Goal: Task Accomplishment & Management: Manage account settings

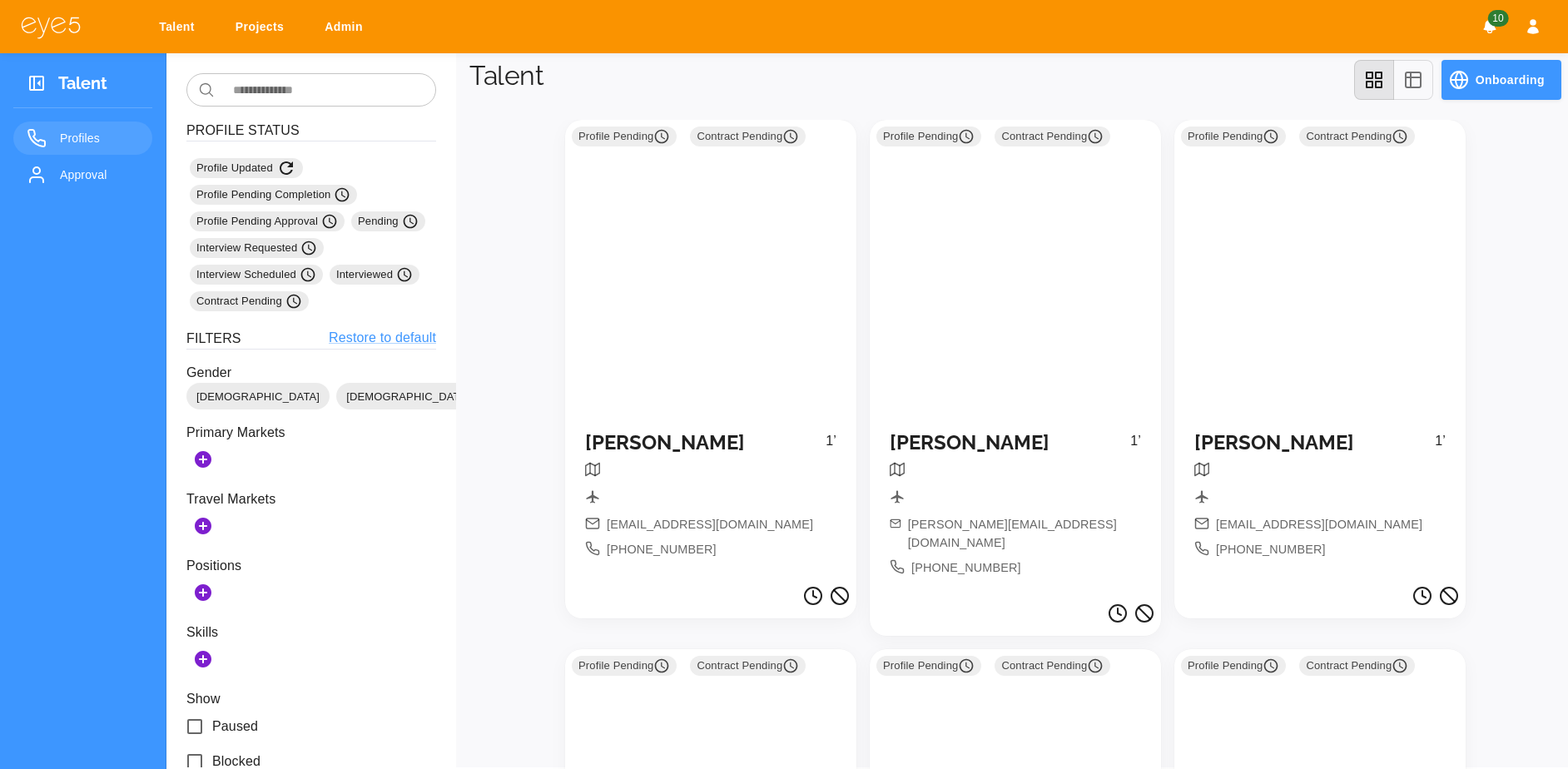
click at [67, 190] on link "Approval" at bounding box center [83, 175] width 139 height 34
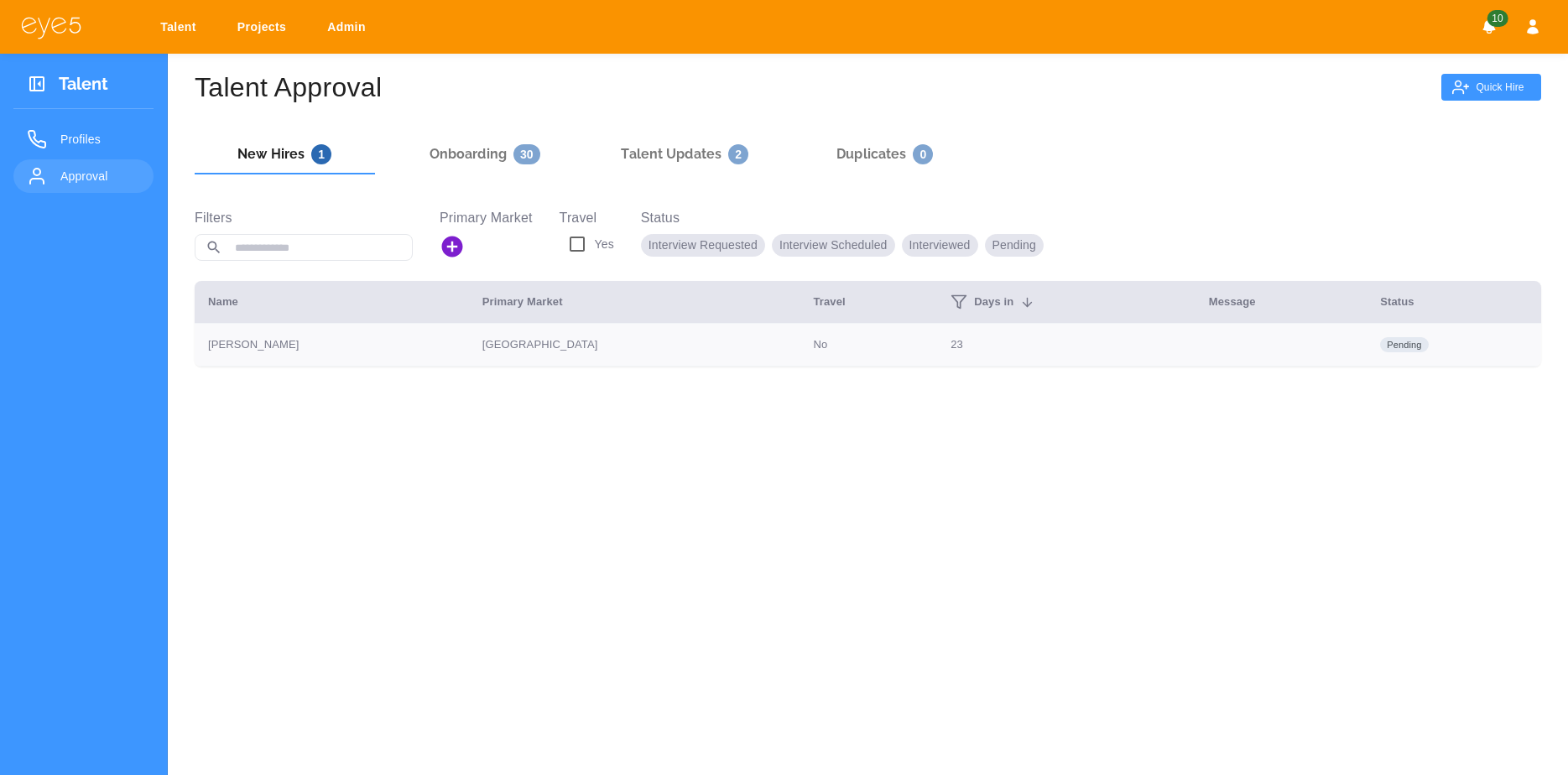
click at [565, 354] on td "[GEOGRAPHIC_DATA]" at bounding box center [634, 345] width 331 height 42
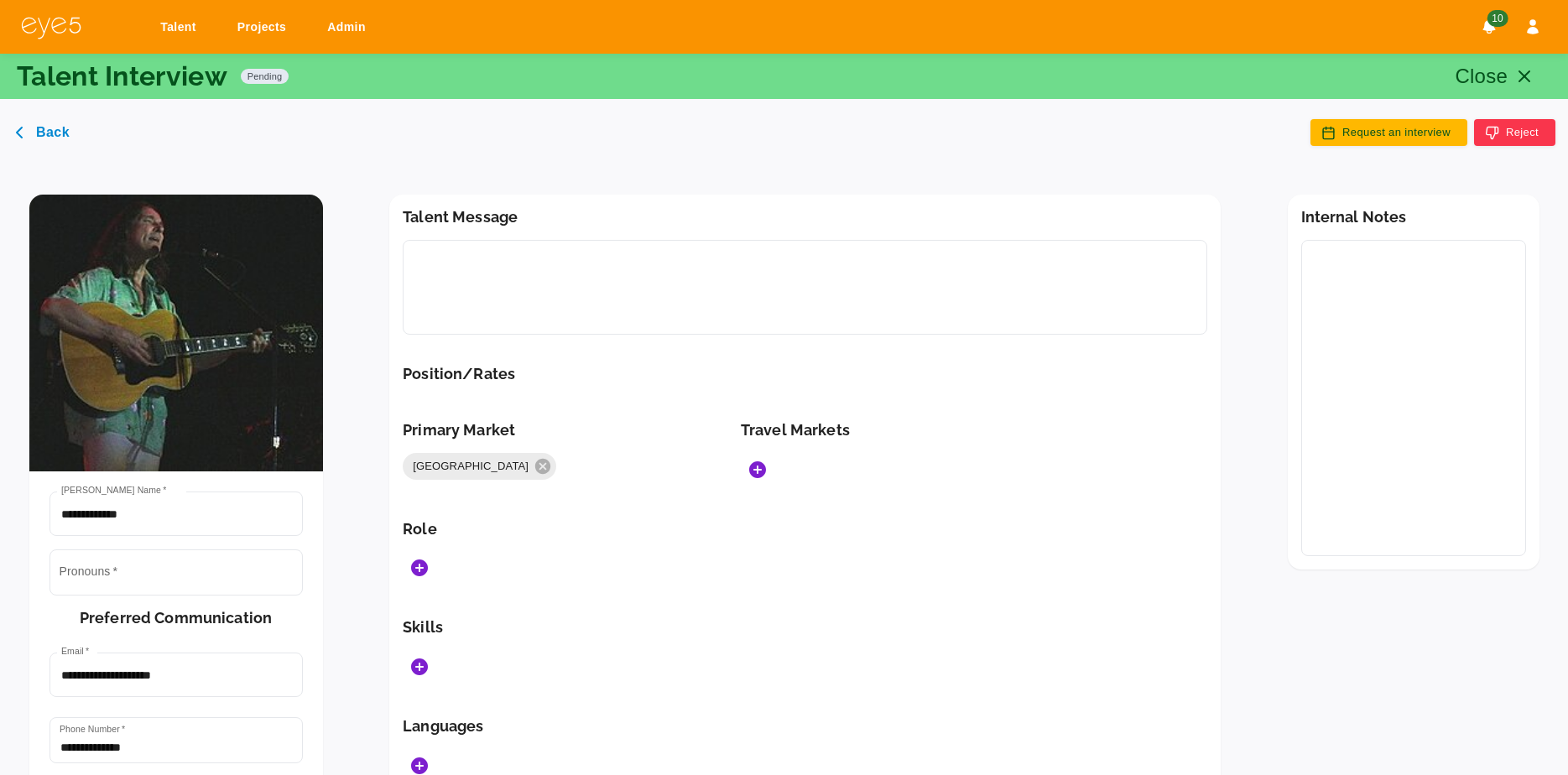
type input "******"
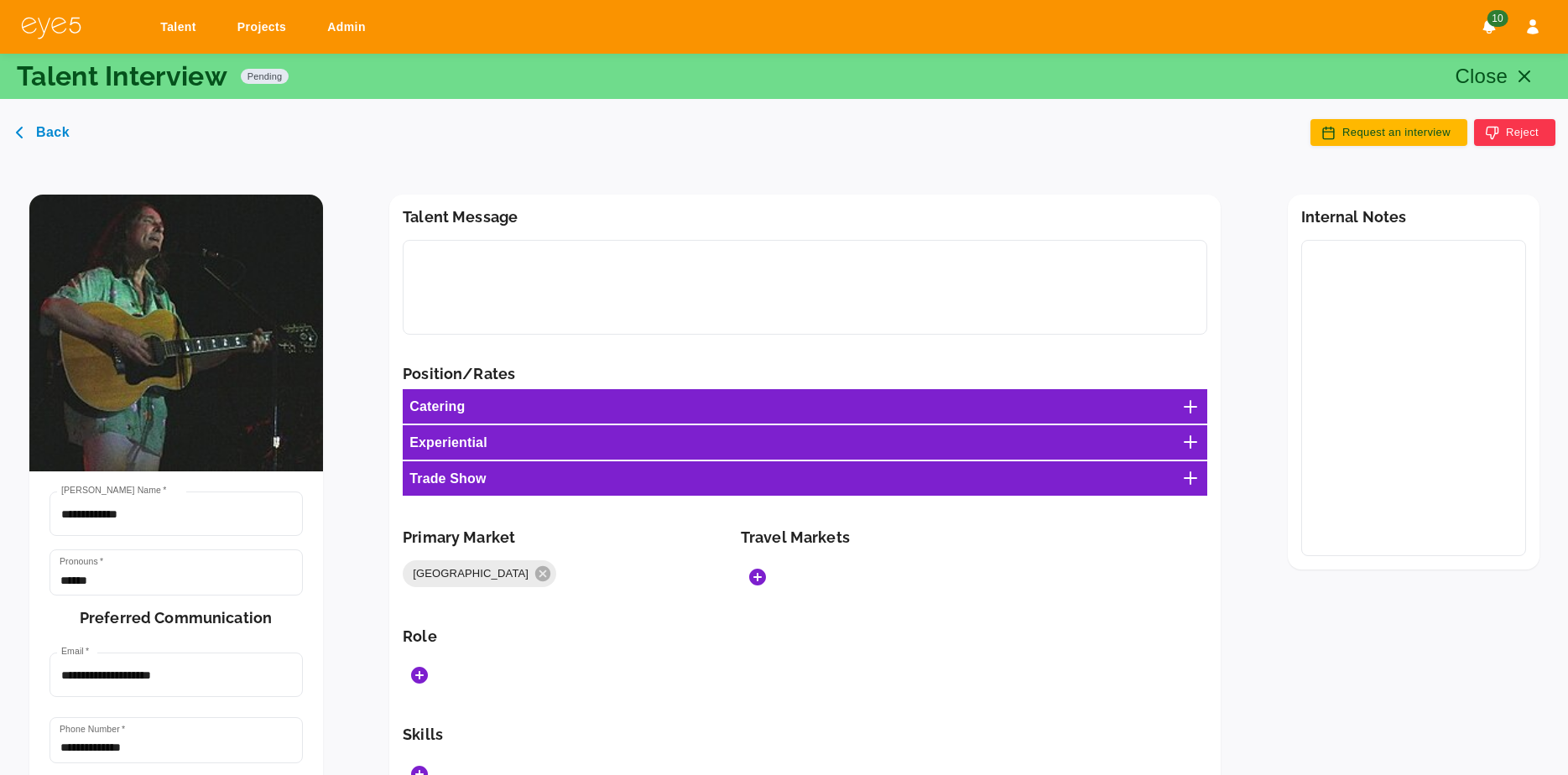
click at [1060, 76] on p "Close" at bounding box center [1481, 76] width 53 height 31
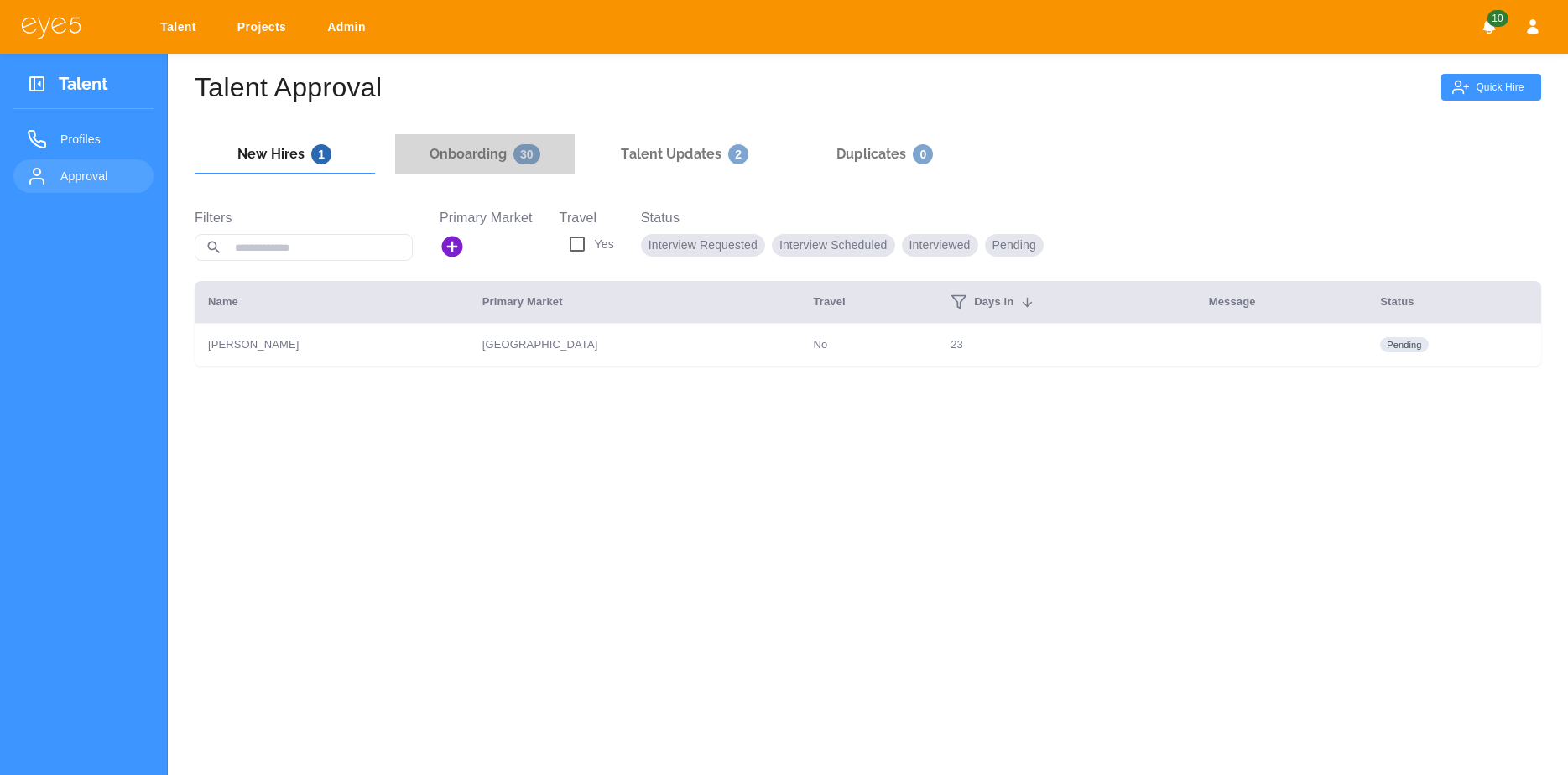
drag, startPoint x: 501, startPoint y: 162, endPoint x: 514, endPoint y: 166, distance: 13.6
click at [511, 166] on button "Onboarding 30" at bounding box center [485, 154] width 180 height 40
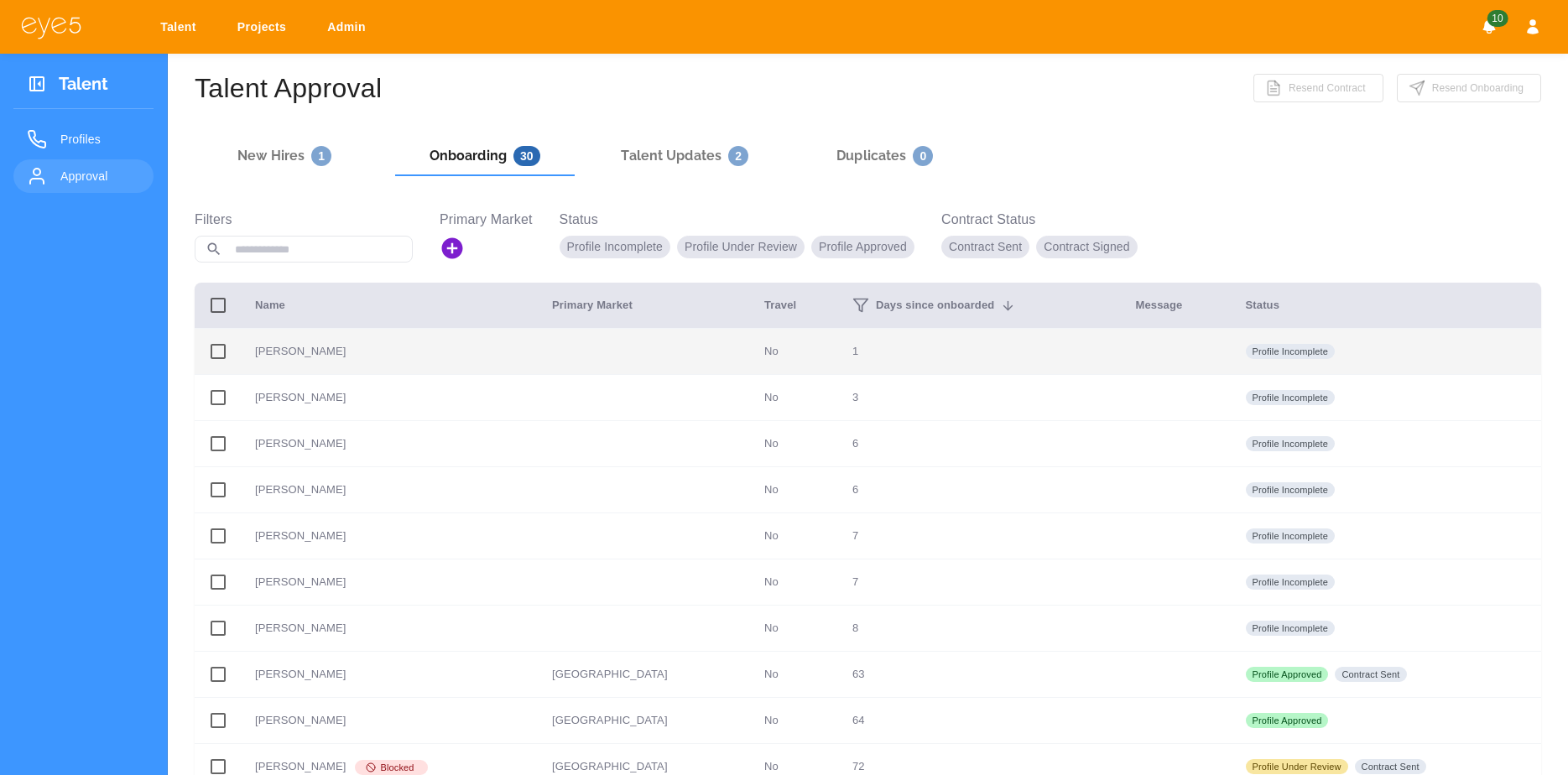
click at [509, 357] on td "[PERSON_NAME]" at bounding box center [391, 351] width 297 height 46
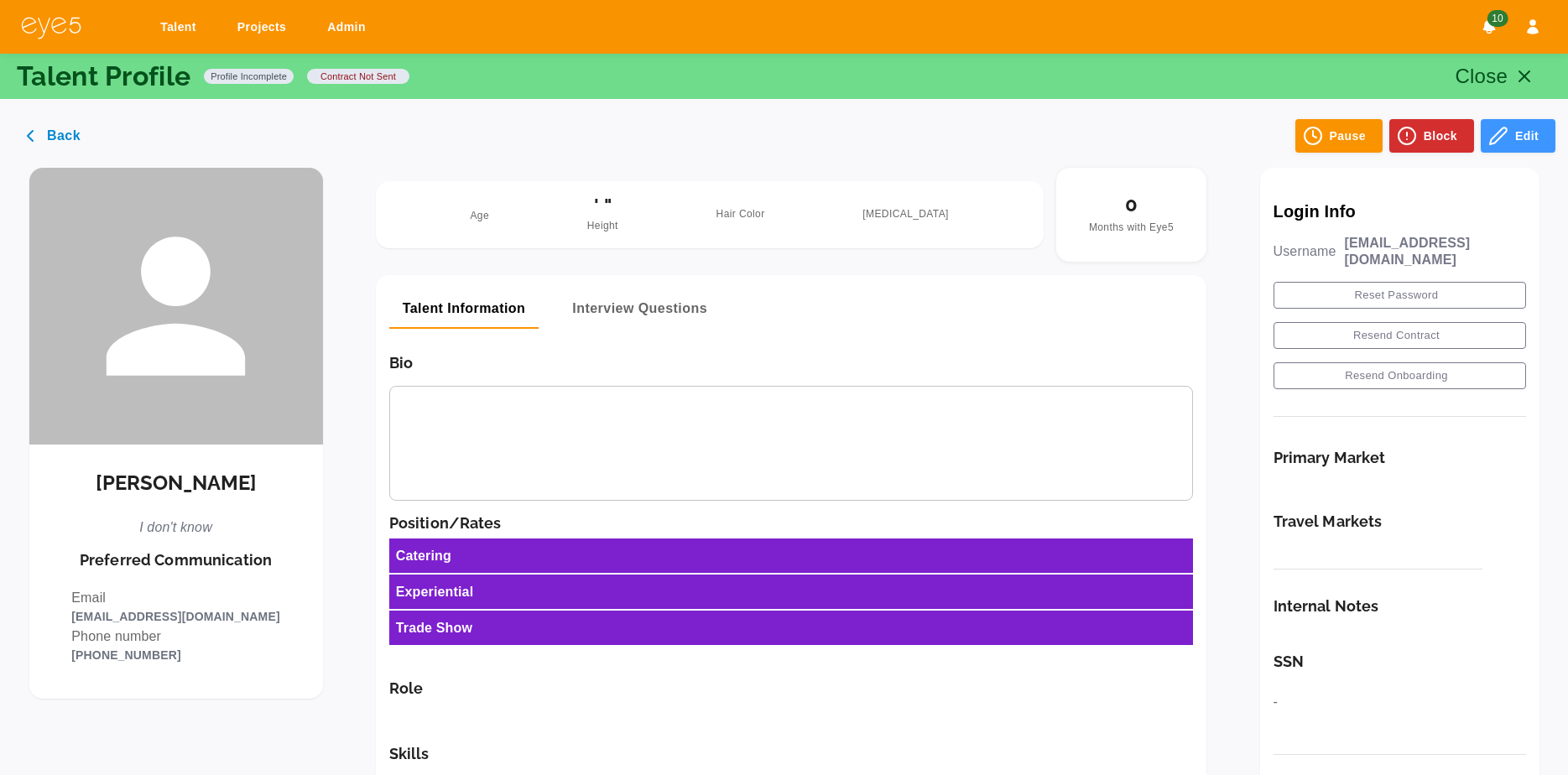
click at [608, 312] on button "Interview Questions" at bounding box center [639, 308] width 162 height 40
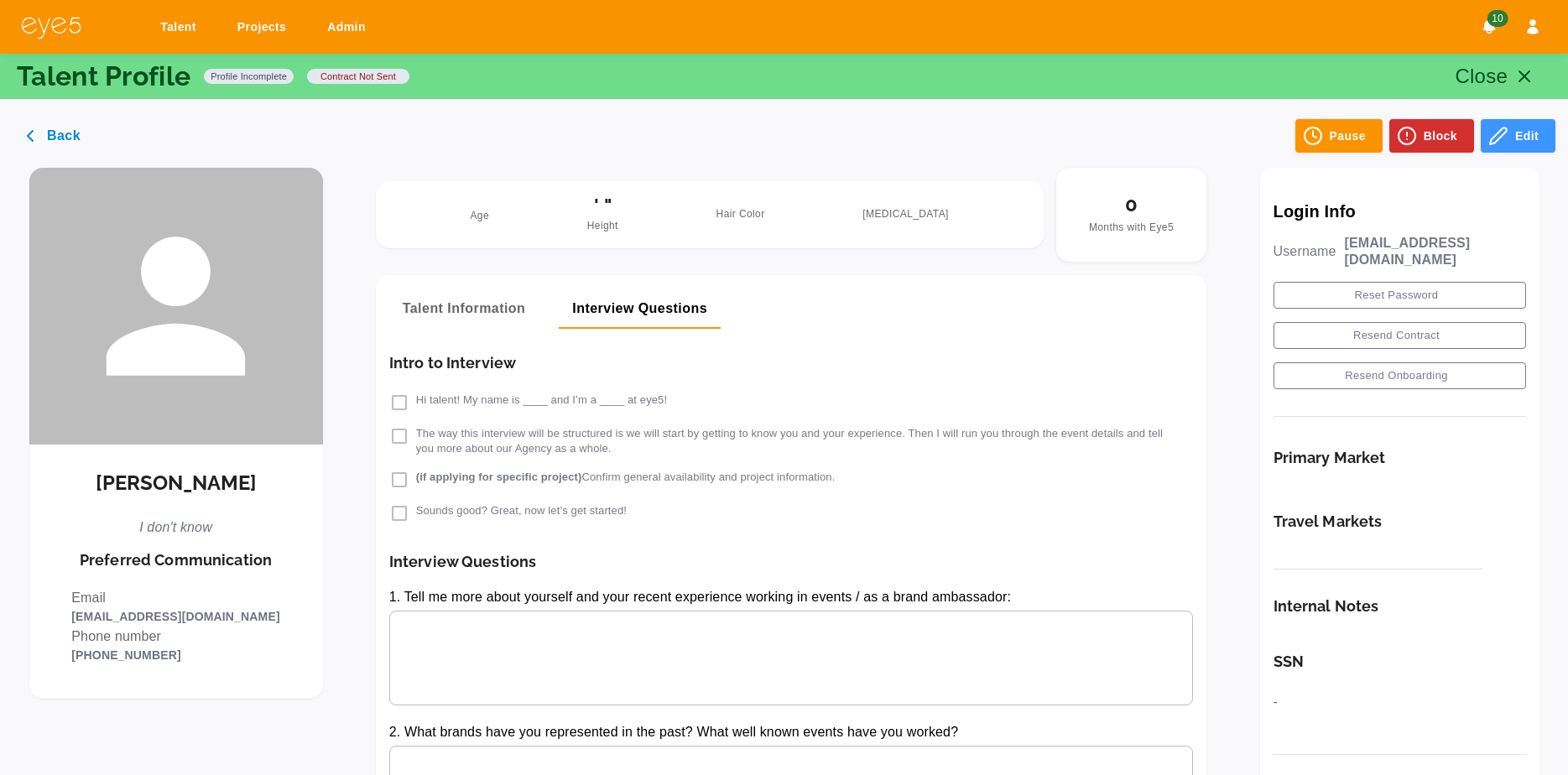
click at [66, 133] on button "Back" at bounding box center [55, 136] width 85 height 34
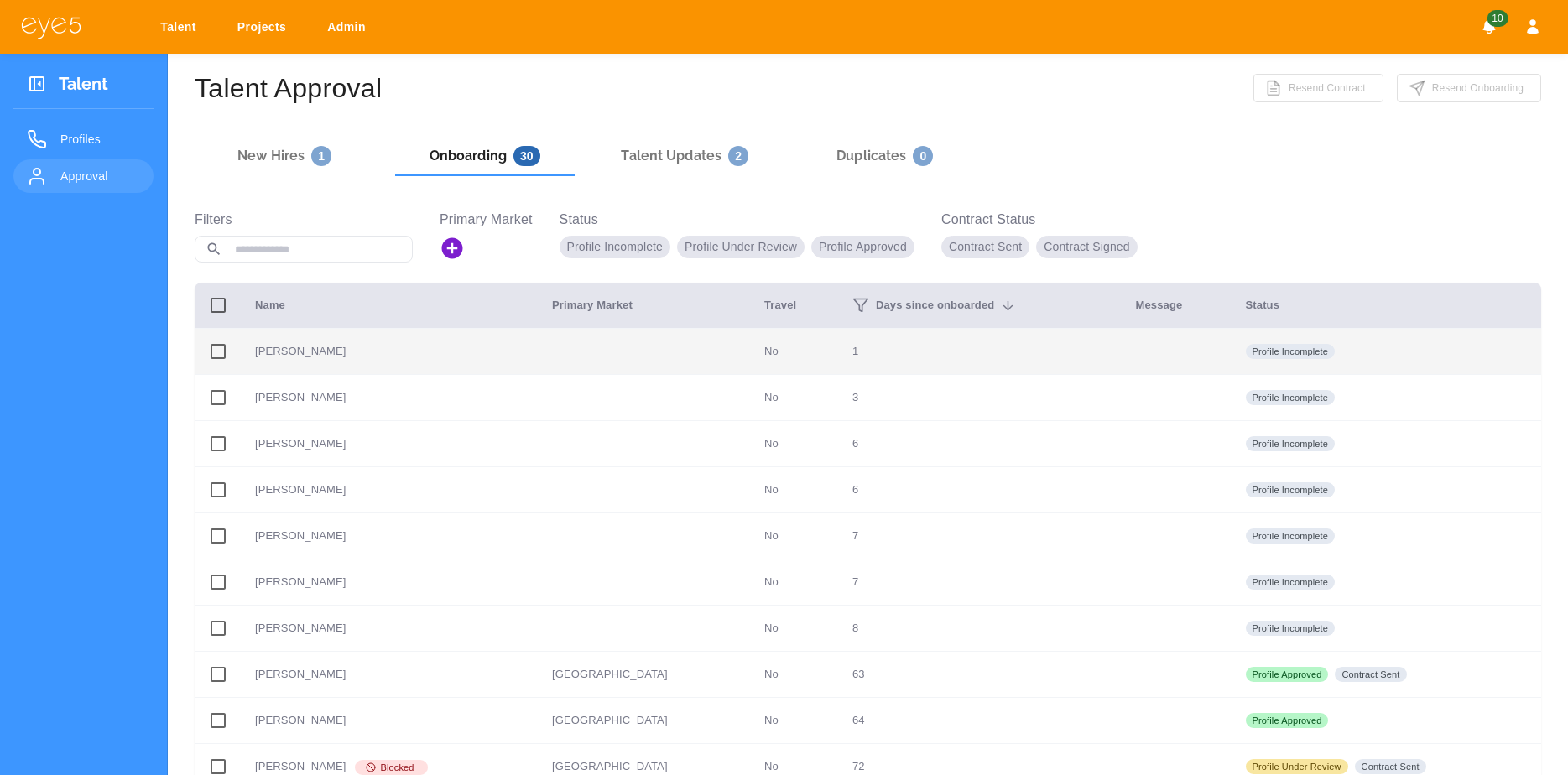
click at [631, 351] on td at bounding box center [644, 351] width 212 height 46
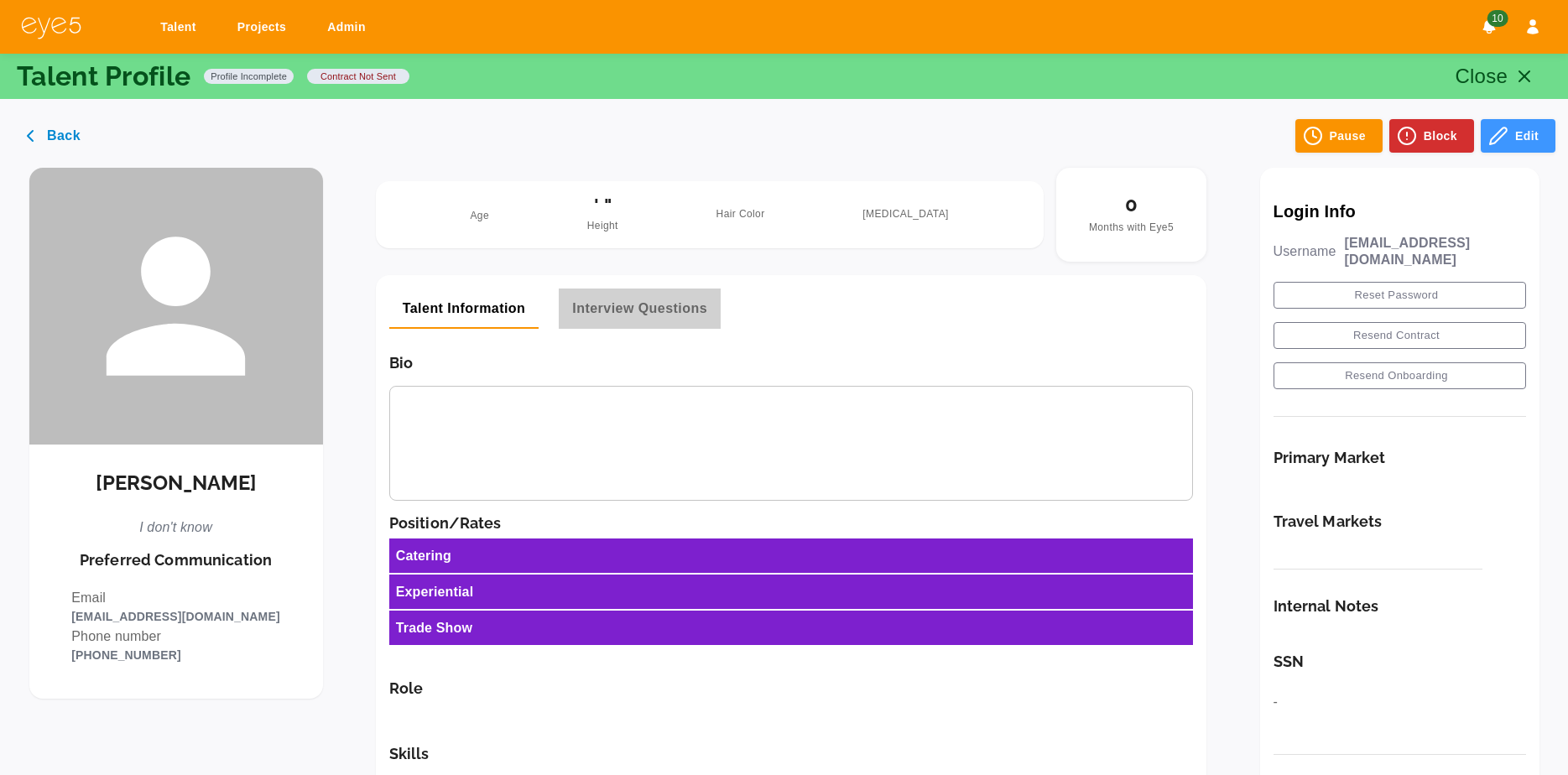
click at [654, 301] on button "Interview Questions" at bounding box center [639, 308] width 162 height 40
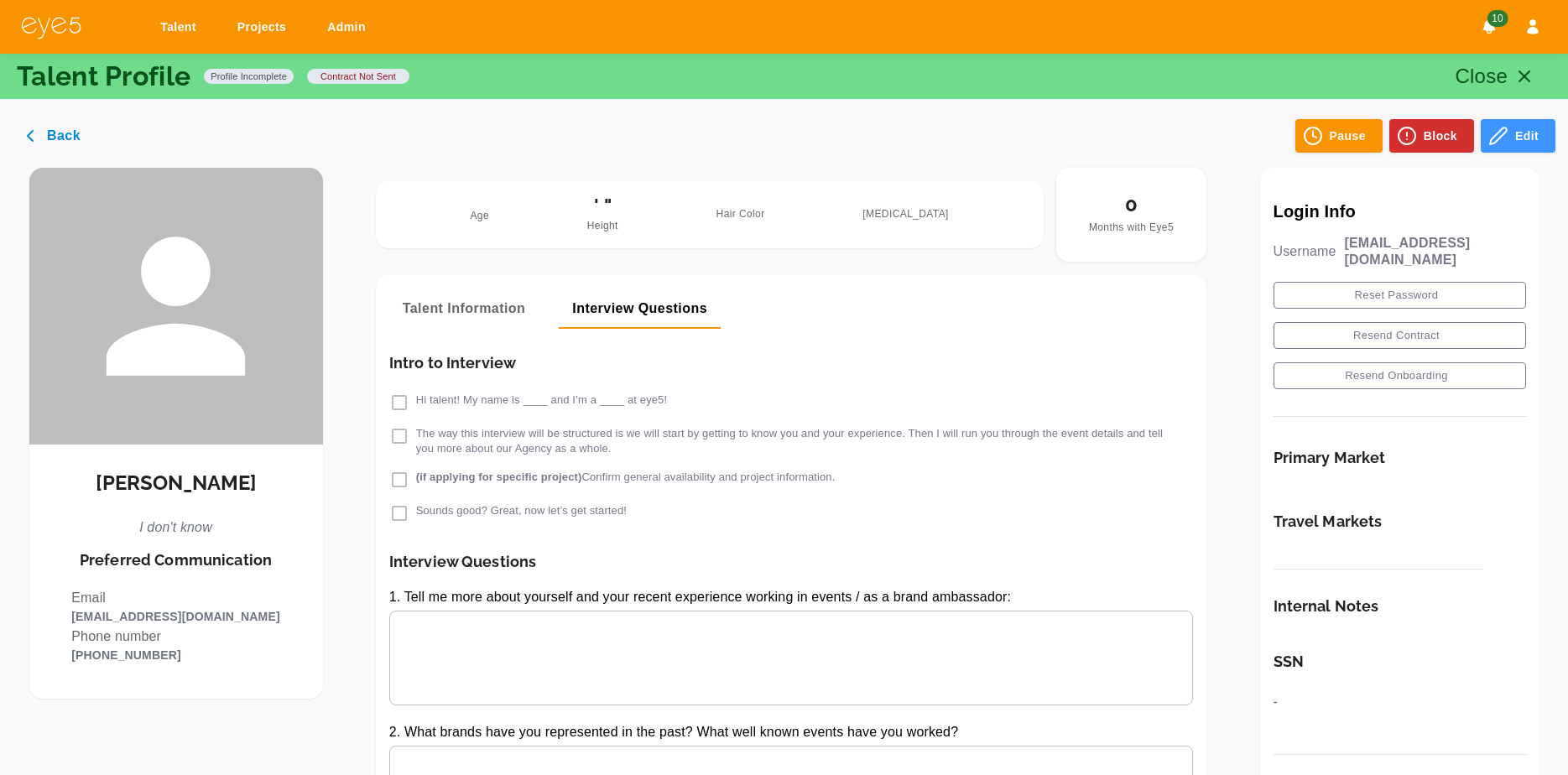
click at [1060, 53] on div "Talent Projects Admin 10" at bounding box center [784, 26] width 1568 height 53
click at [1060, 72] on p "Close" at bounding box center [1481, 76] width 53 height 31
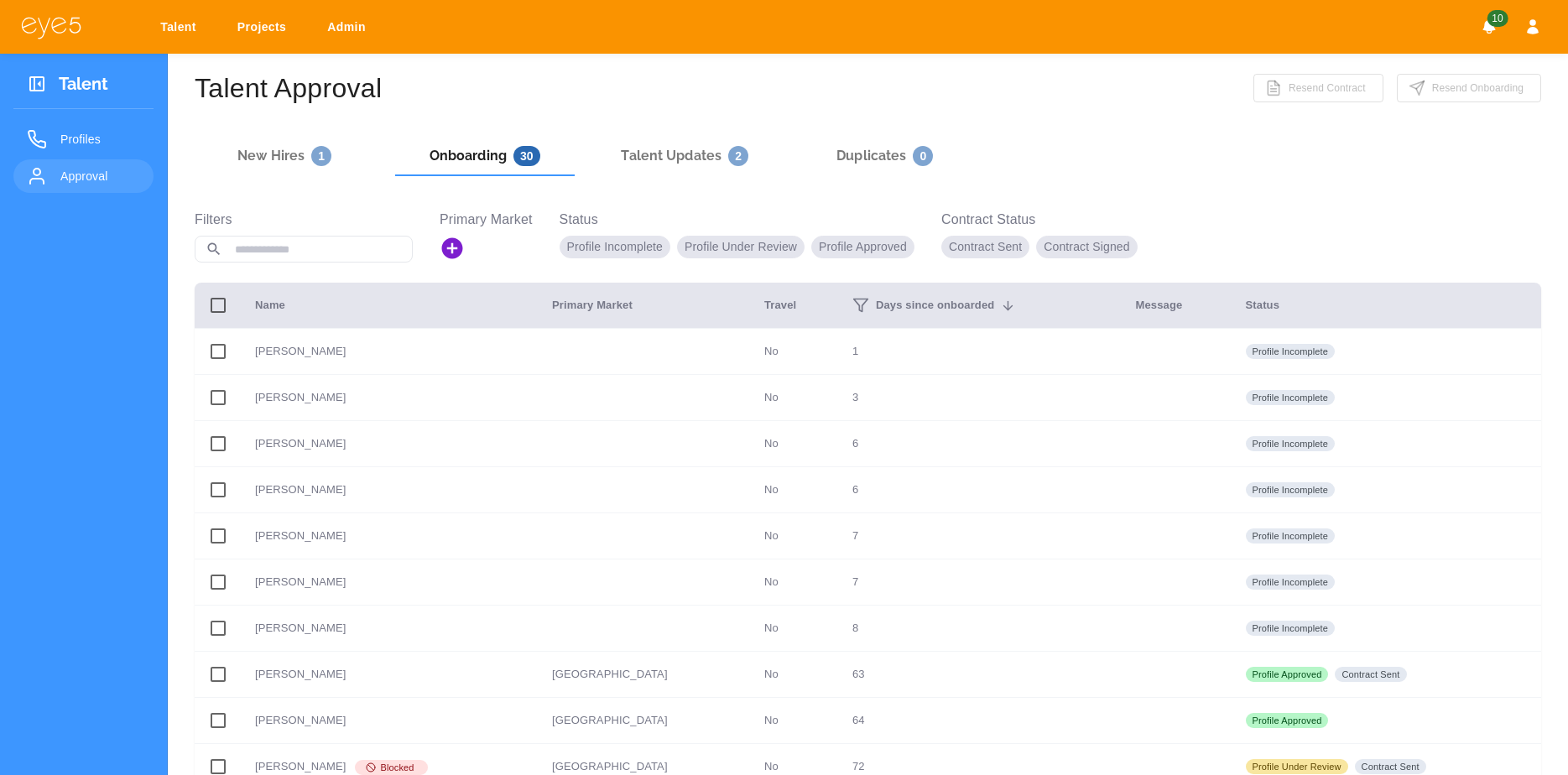
click at [688, 146] on h6 "Talent Updates 2" at bounding box center [684, 156] width 127 height 20
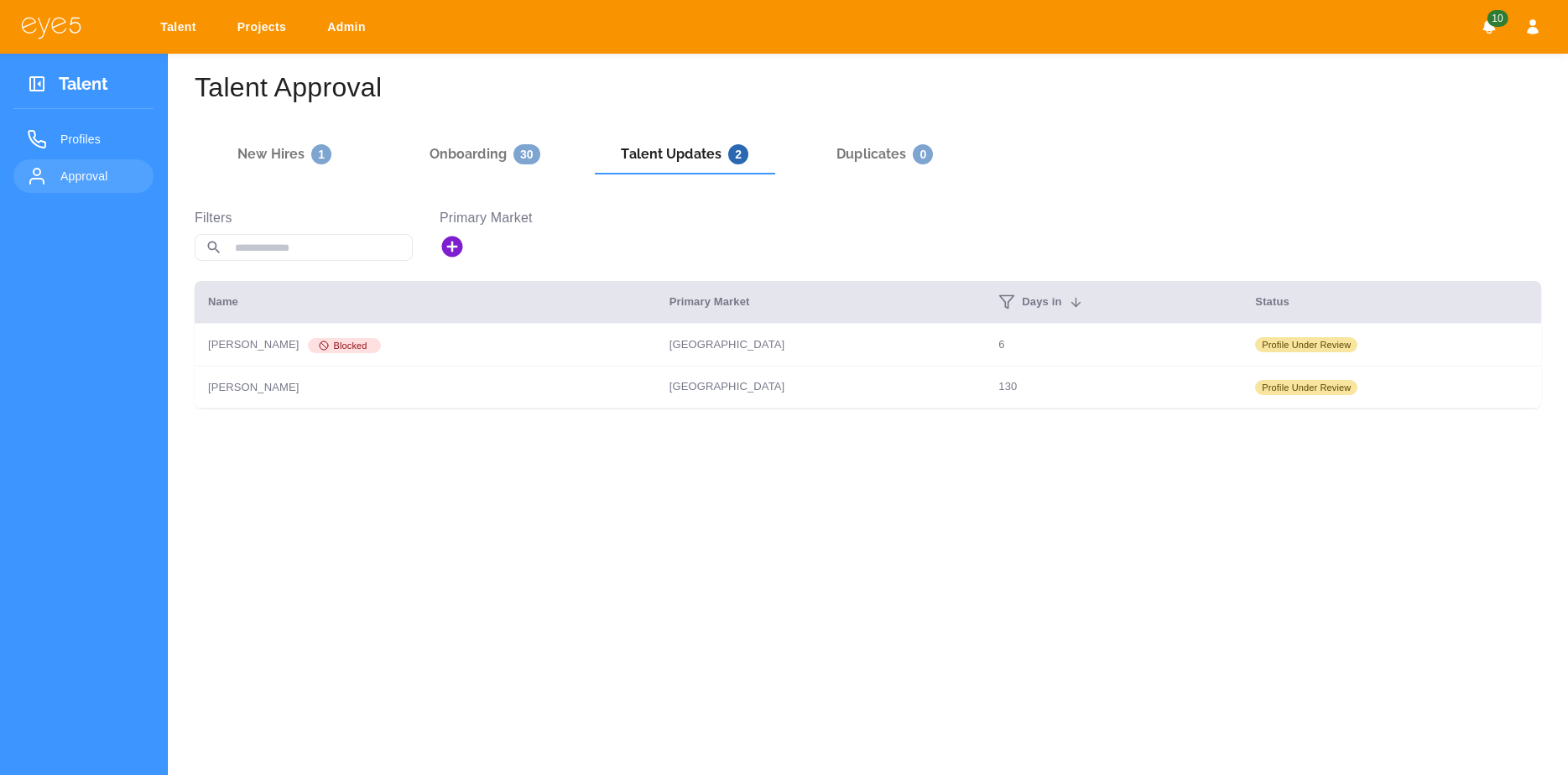
click at [876, 146] on h6 "Duplicates 0" at bounding box center [885, 154] width 97 height 20
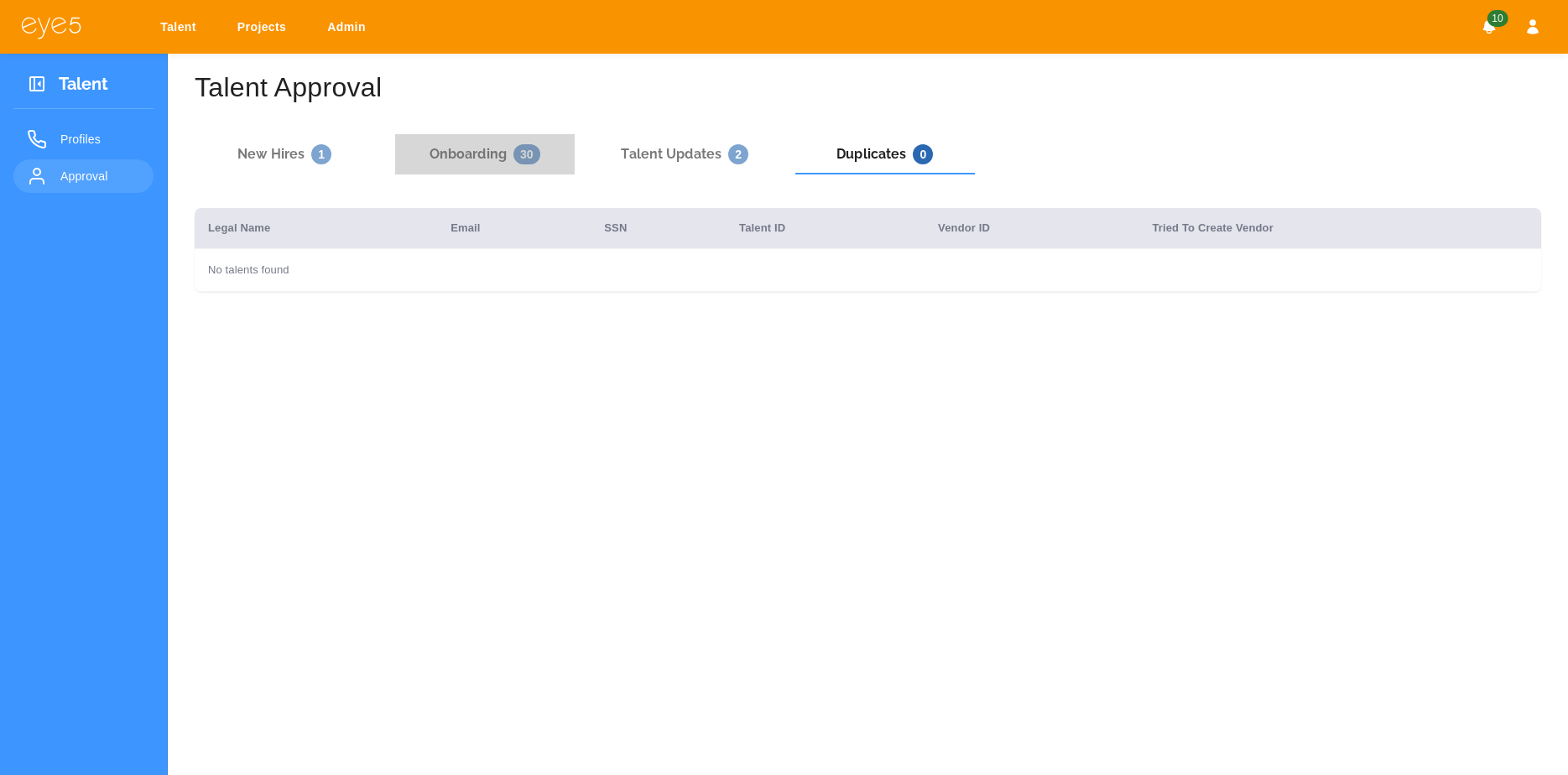
click at [514, 143] on button "Onboarding 30" at bounding box center [485, 154] width 180 height 40
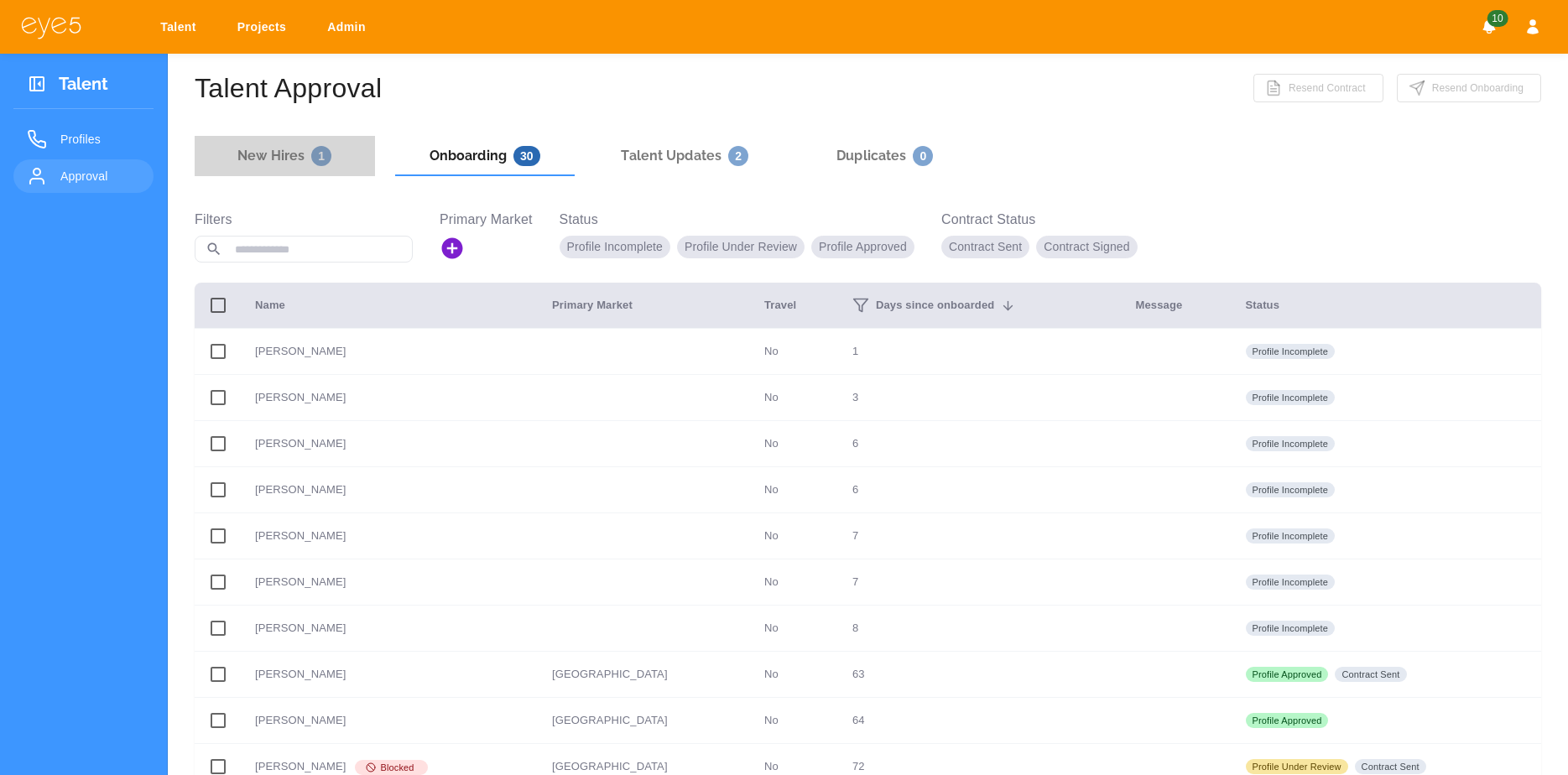
click at [296, 162] on h6 "New Hires 1" at bounding box center [284, 156] width 94 height 20
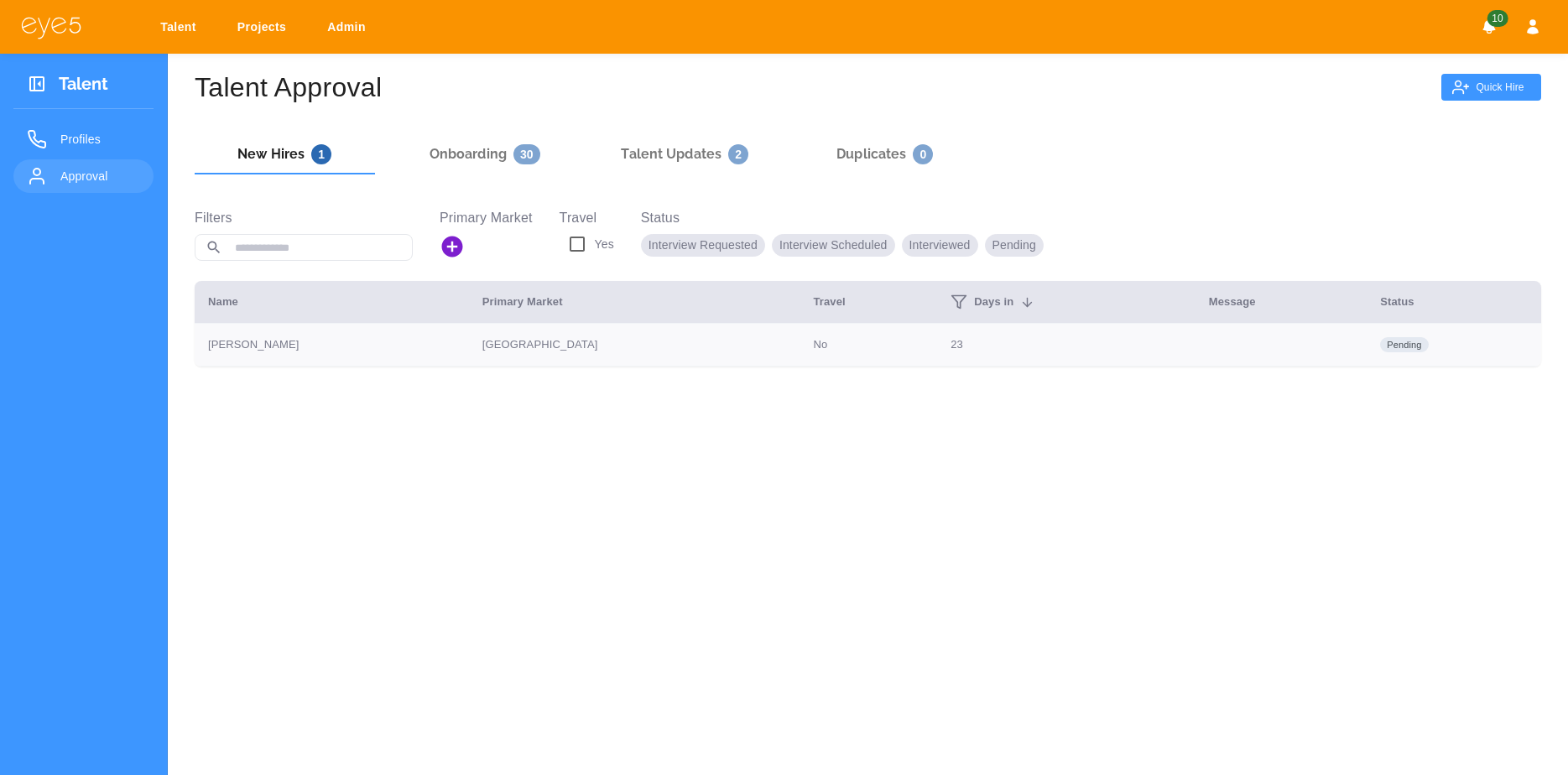
click at [340, 344] on p "[PERSON_NAME]" at bounding box center [331, 345] width 247 height 17
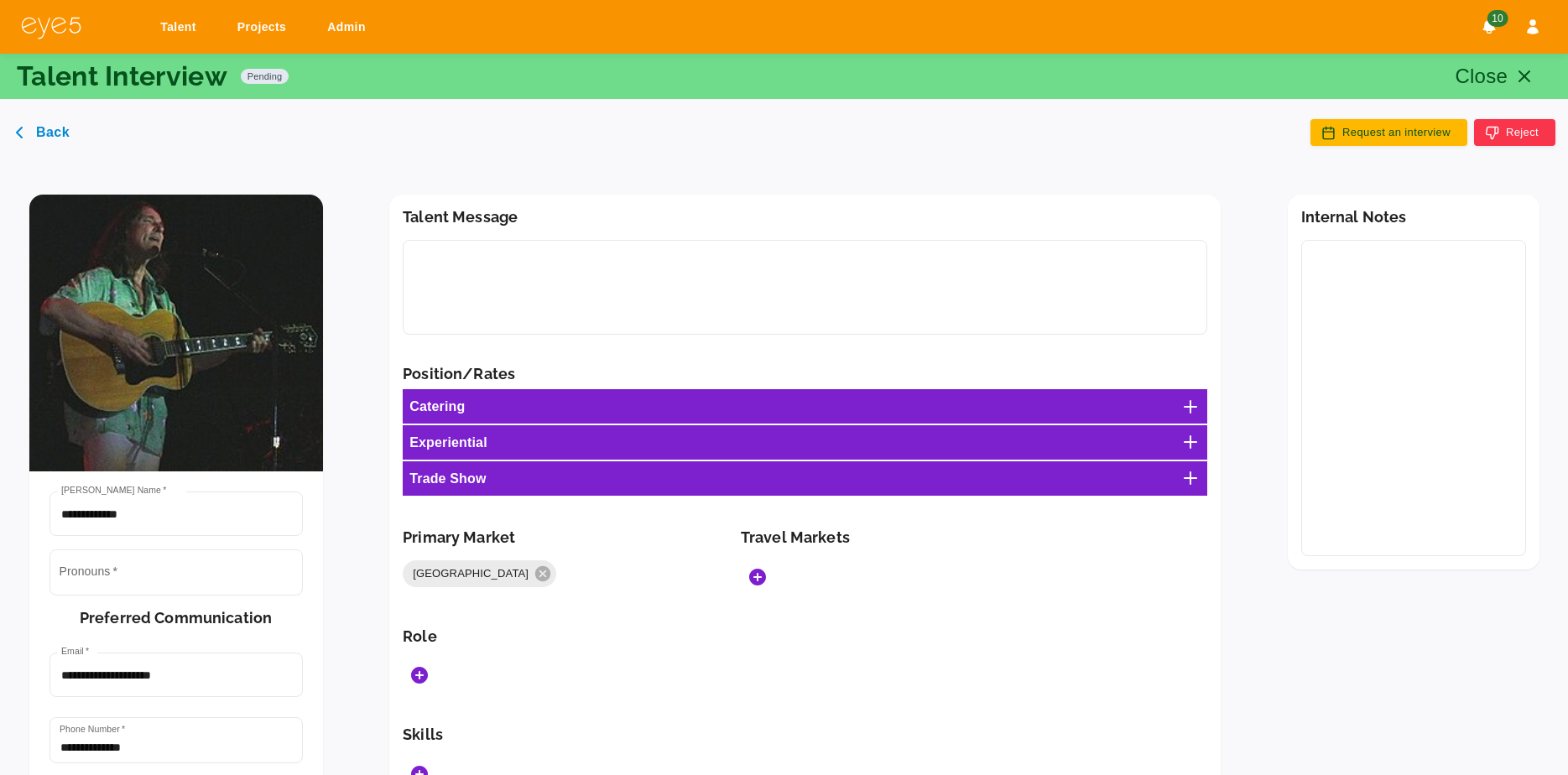
type input "******"
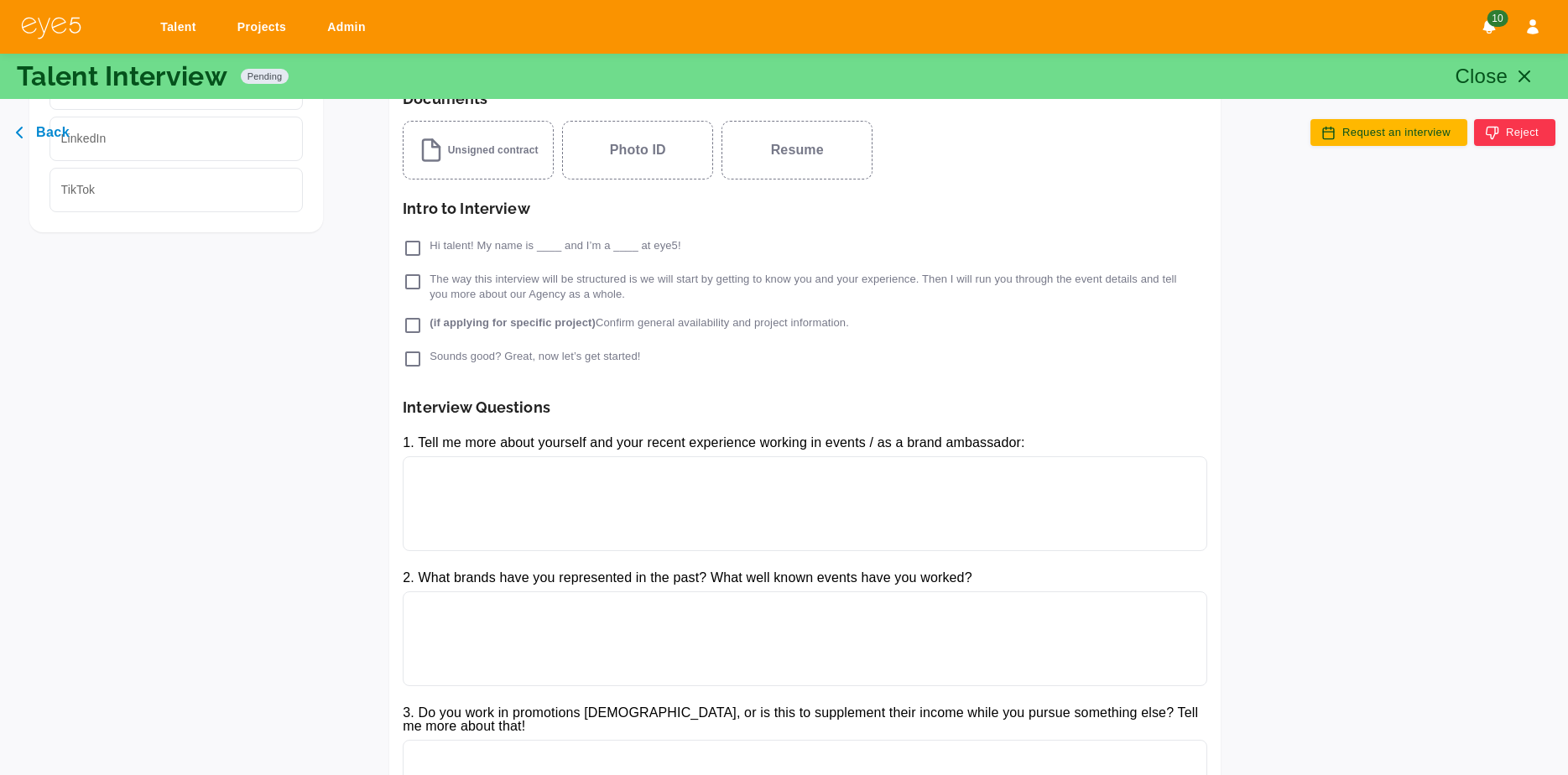
scroll to position [855, 0]
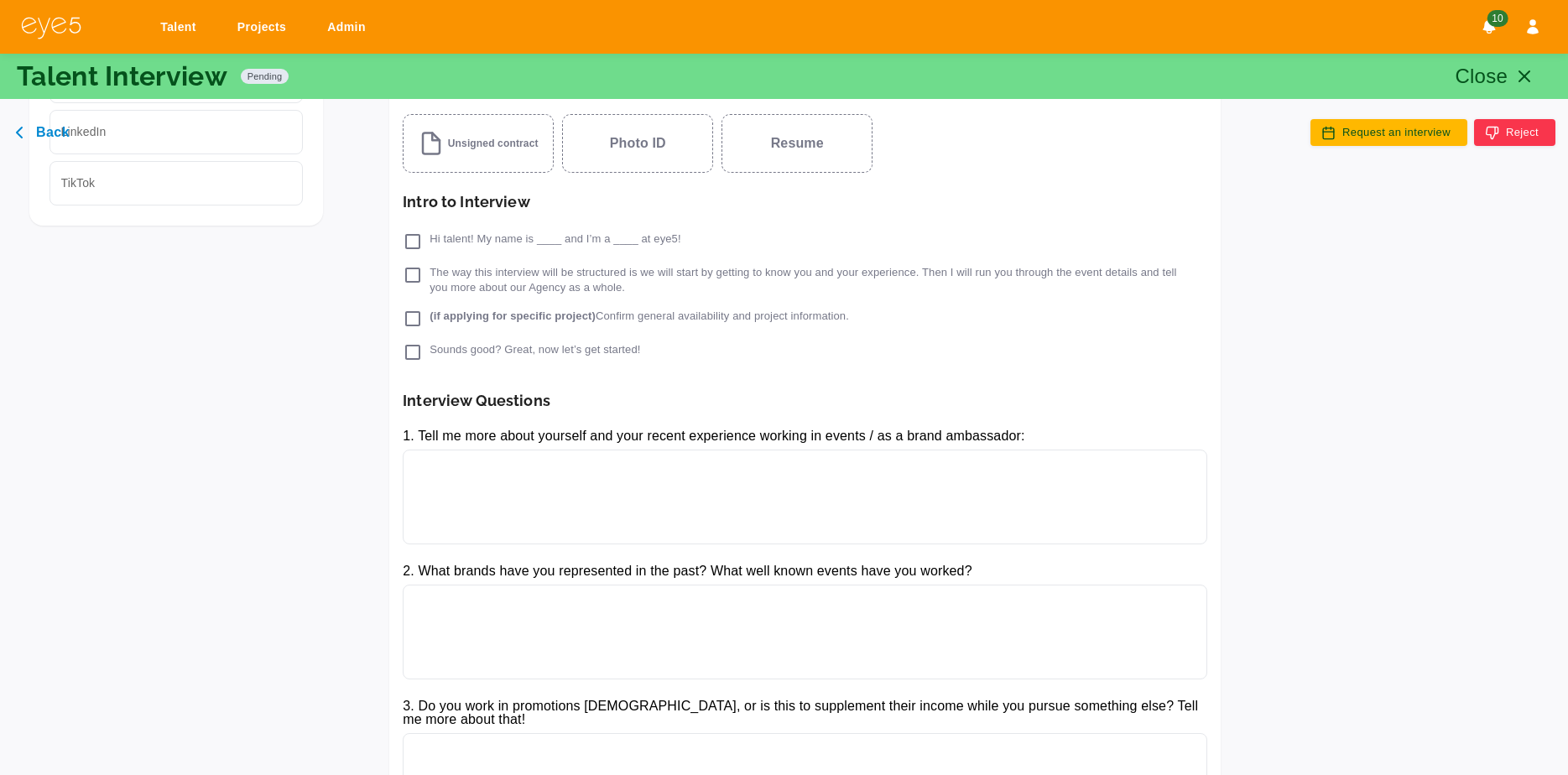
click at [55, 142] on button "Back" at bounding box center [41, 132] width 57 height 27
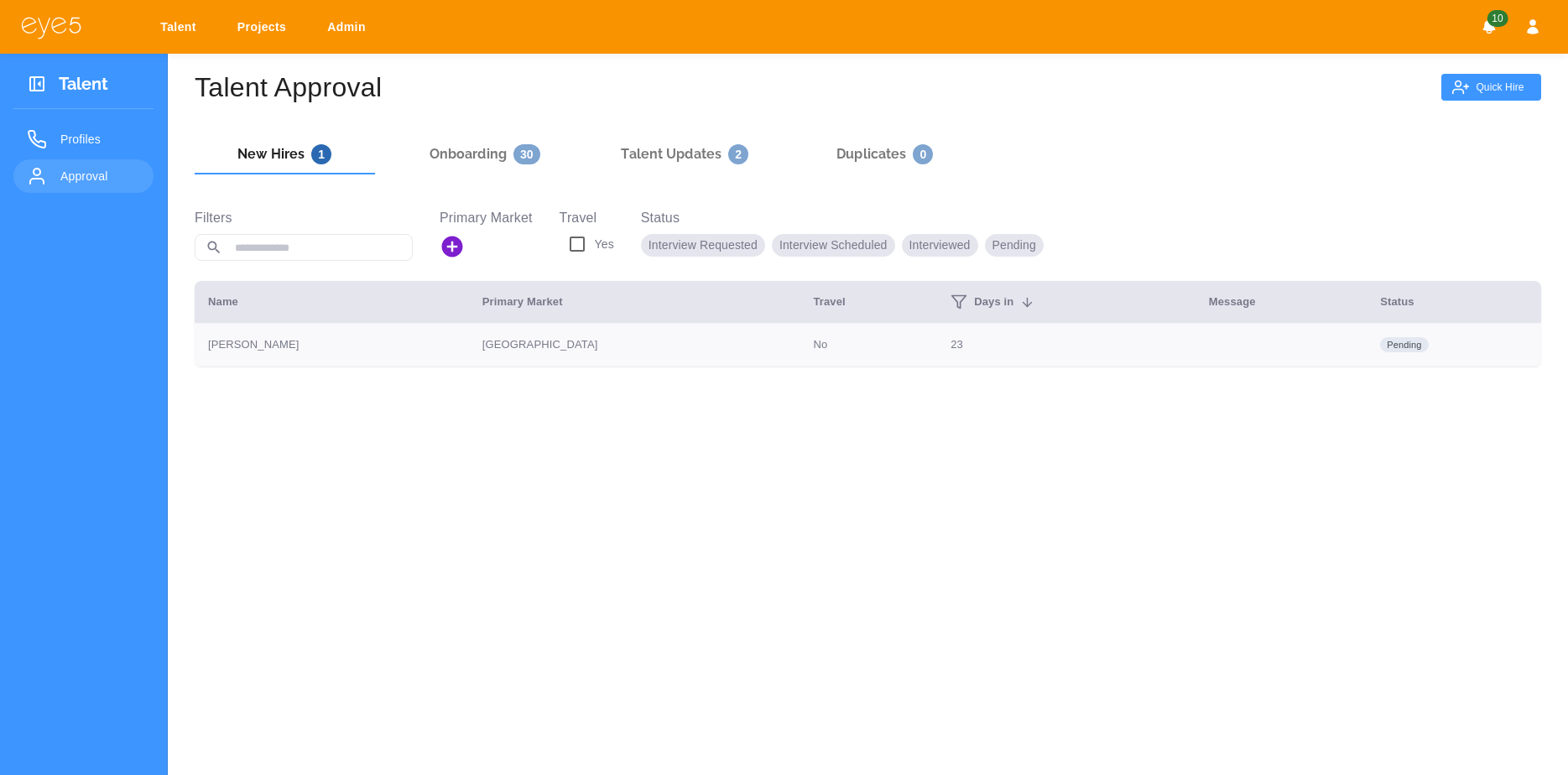
click at [375, 345] on p "[PERSON_NAME]" at bounding box center [331, 345] width 247 height 17
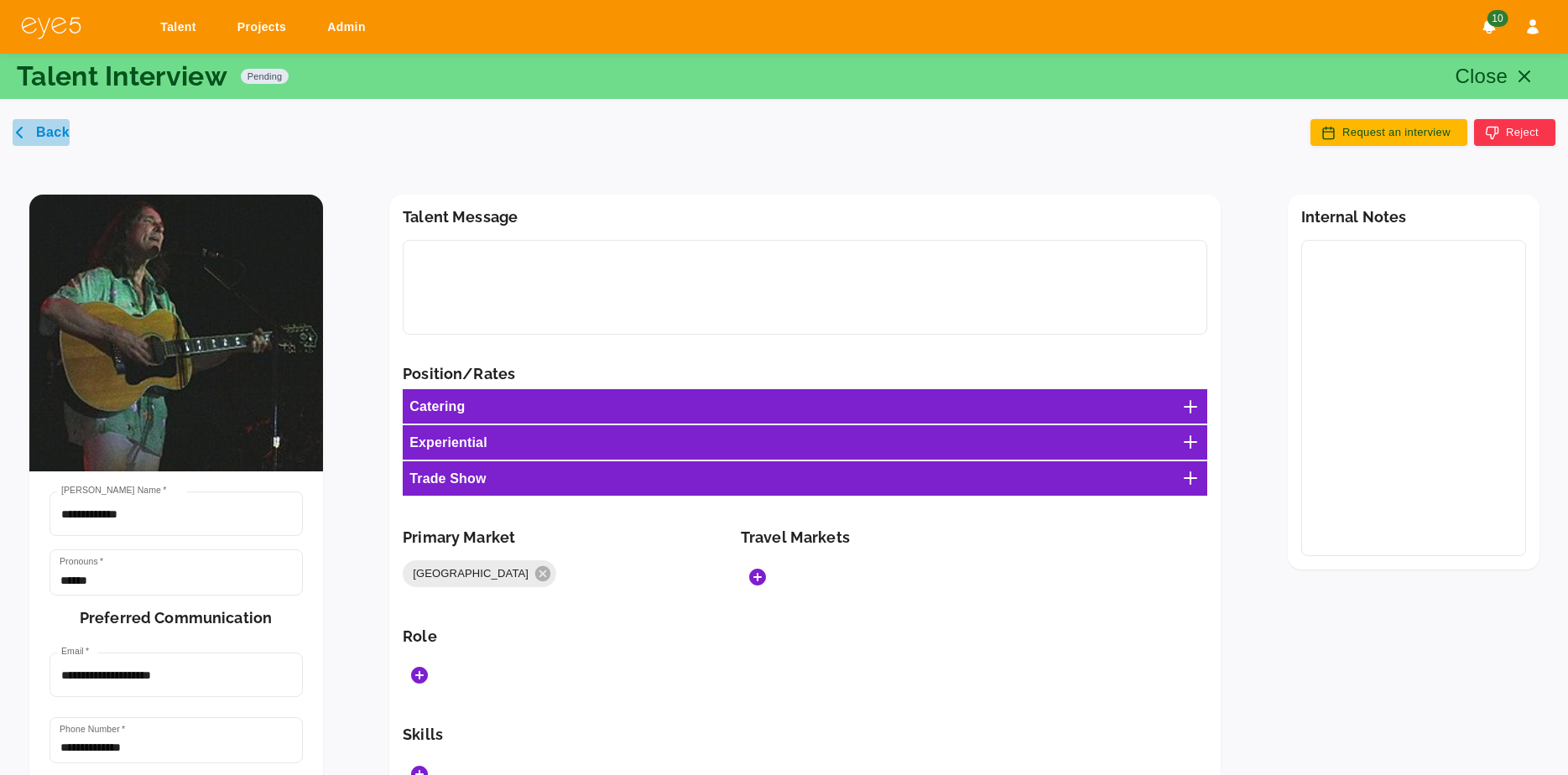
click at [58, 119] on button "Back" at bounding box center [41, 132] width 57 height 27
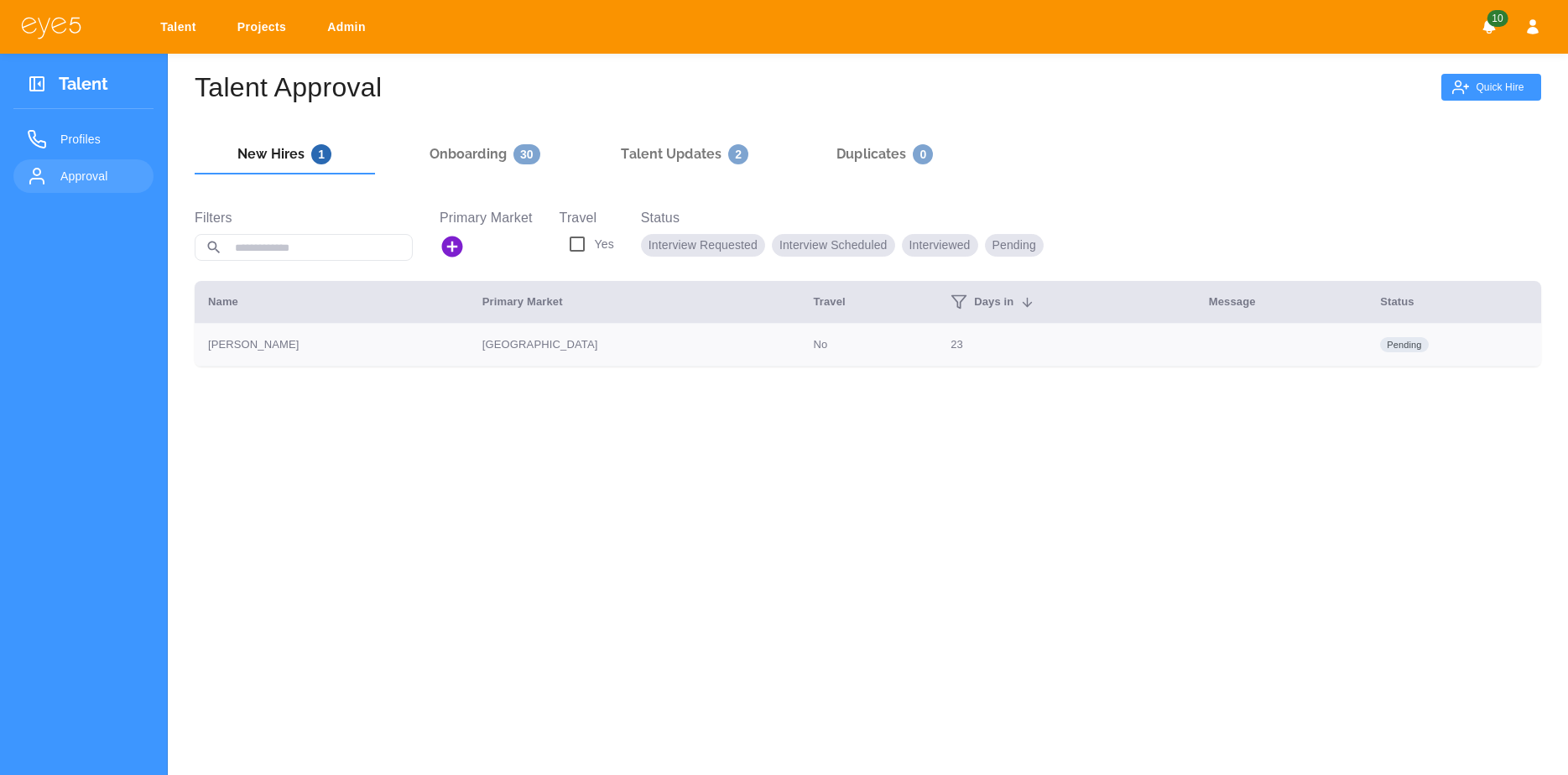
click at [335, 340] on p "[PERSON_NAME]" at bounding box center [331, 345] width 247 height 17
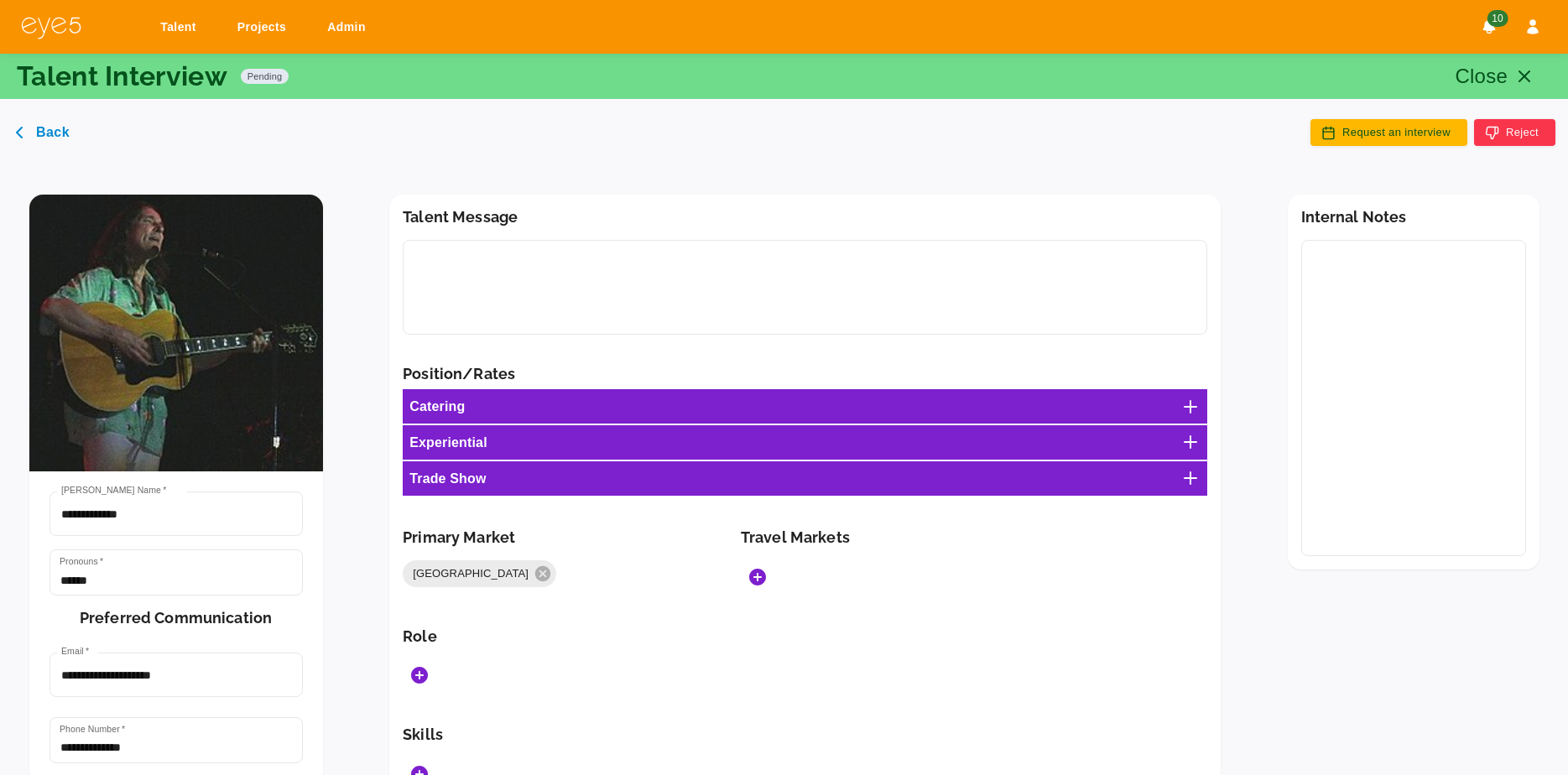
click at [70, 136] on div "Back Request an interview Reject" at bounding box center [784, 119] width 1543 height 53
click at [53, 132] on button "Back" at bounding box center [41, 132] width 57 height 27
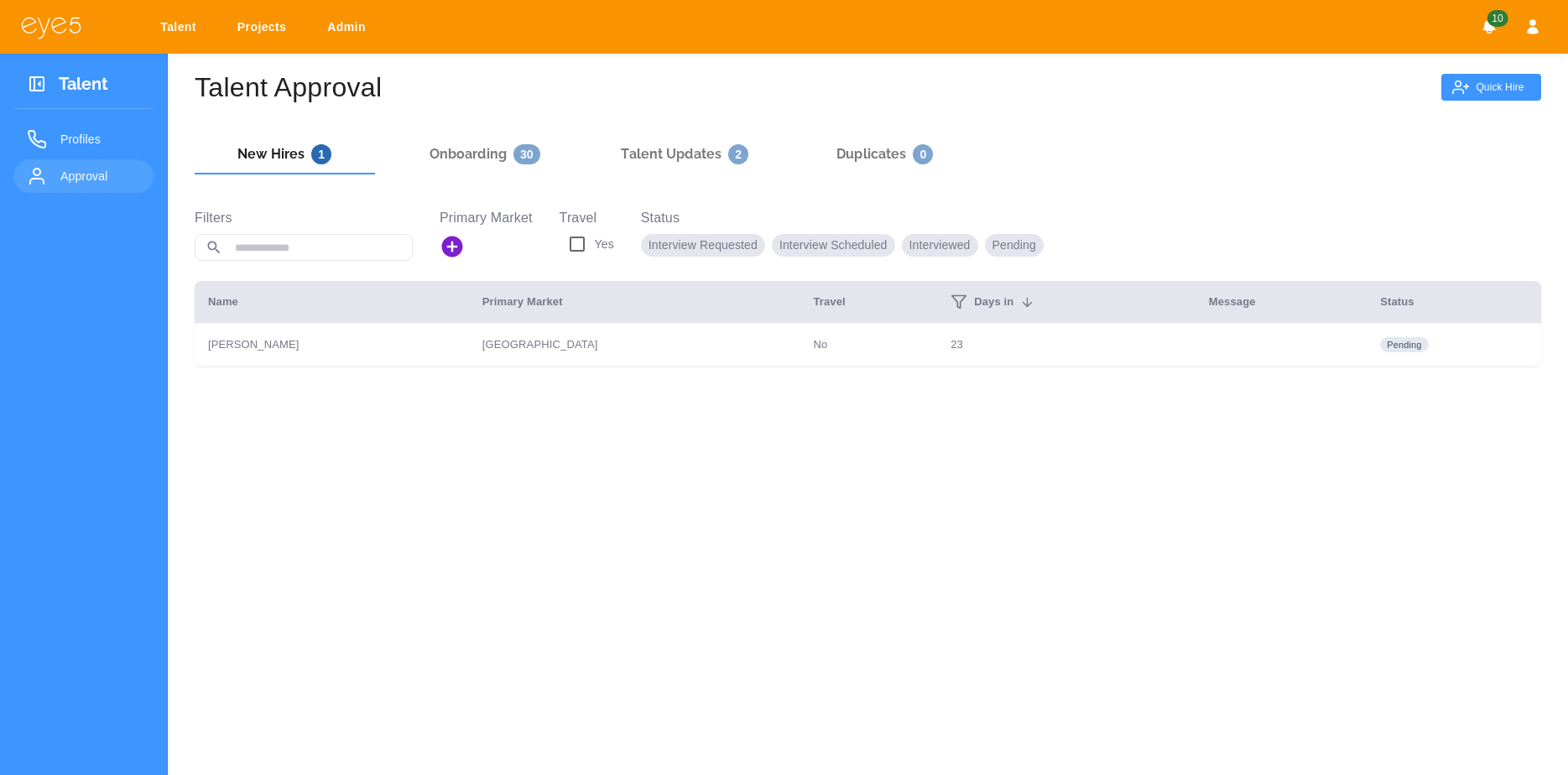
click at [495, 162] on h6 "Onboarding 30" at bounding box center [485, 154] width 110 height 20
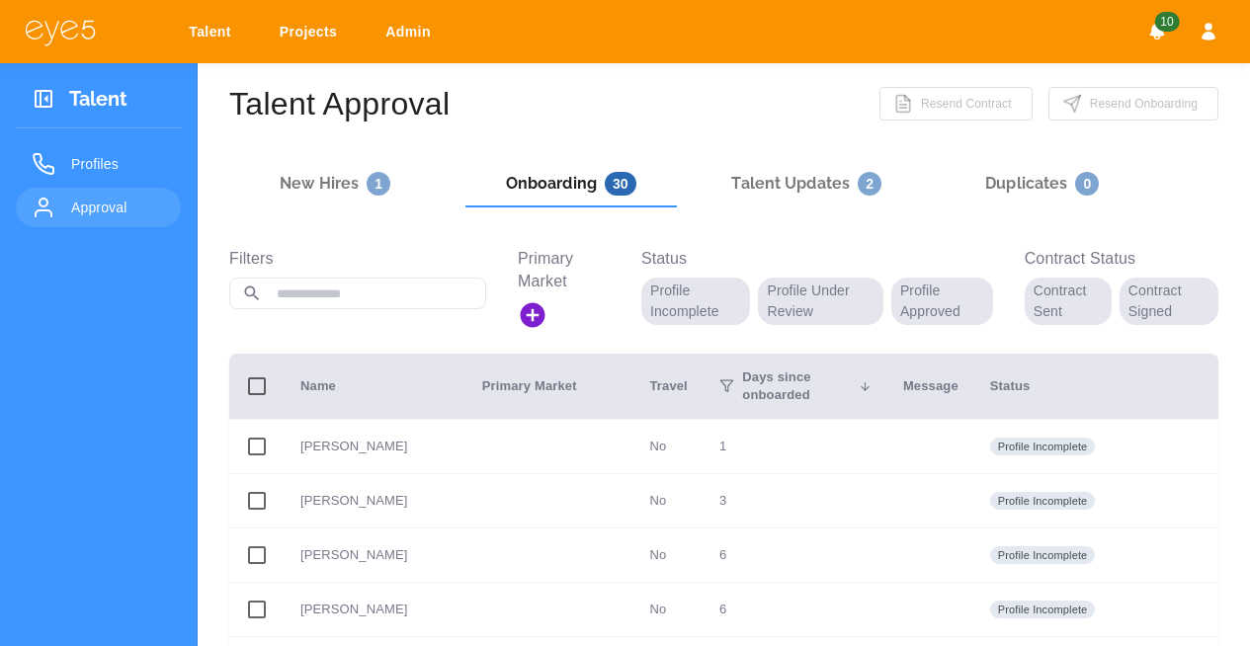
click at [551, 94] on div "Talent Approval Resend Contract Resend Onboarding" at bounding box center [723, 104] width 989 height 34
